Goal: Find specific page/section

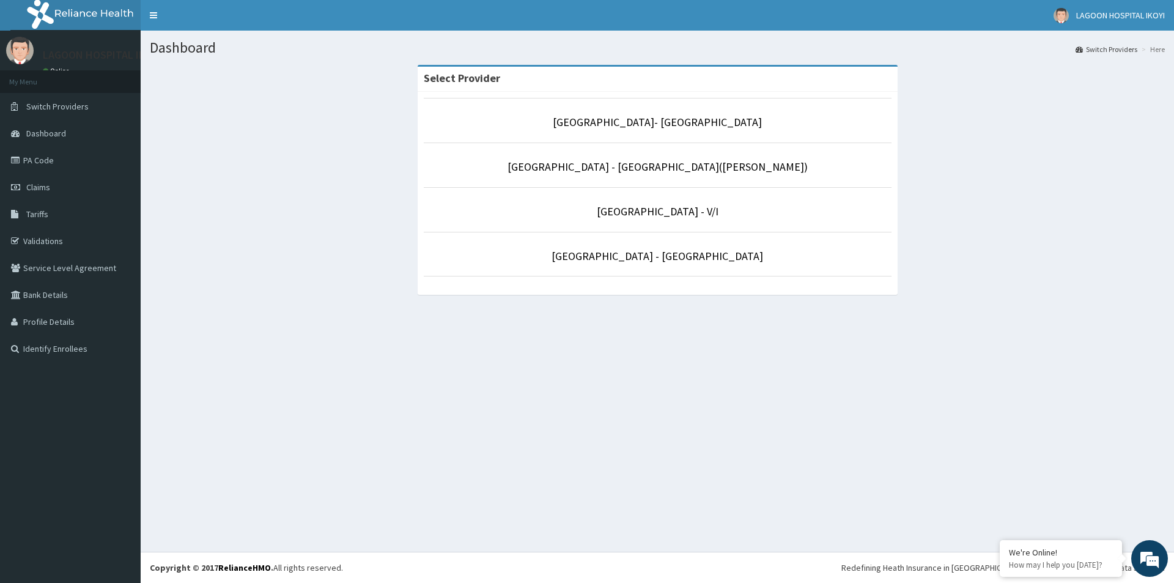
click at [651, 218] on p "[GEOGRAPHIC_DATA] - V/I" at bounding box center [658, 212] width 468 height 16
click at [653, 213] on link "[GEOGRAPHIC_DATA] - V/I" at bounding box center [658, 211] width 122 height 14
